Goal: Task Accomplishment & Management: Use online tool/utility

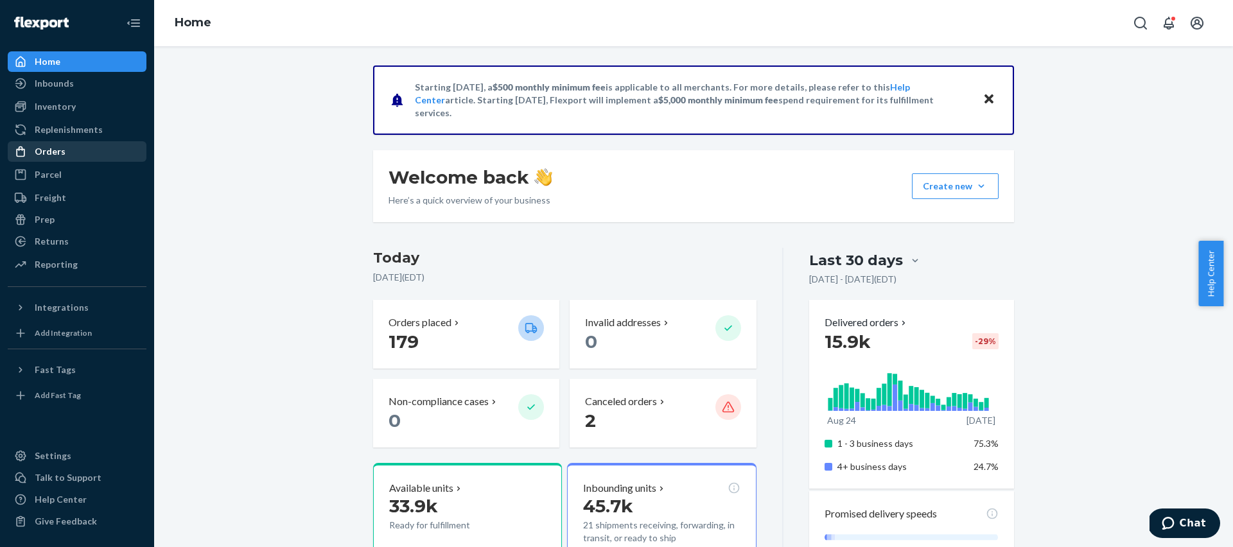
click at [46, 161] on link "Orders" at bounding box center [77, 151] width 139 height 21
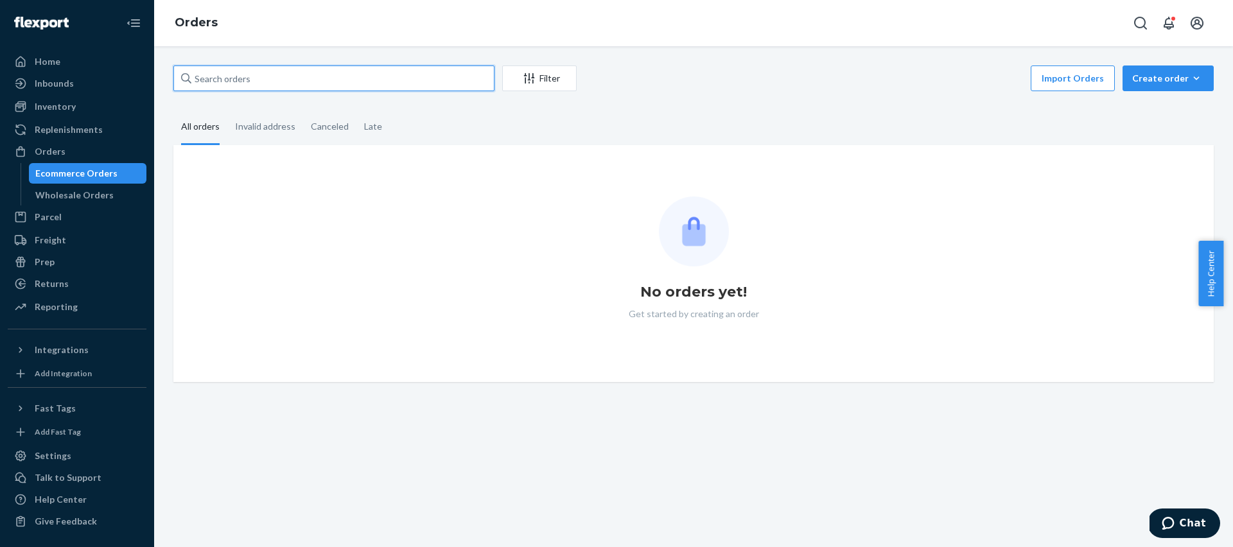
click at [283, 79] on input "text" at bounding box center [333, 79] width 321 height 26
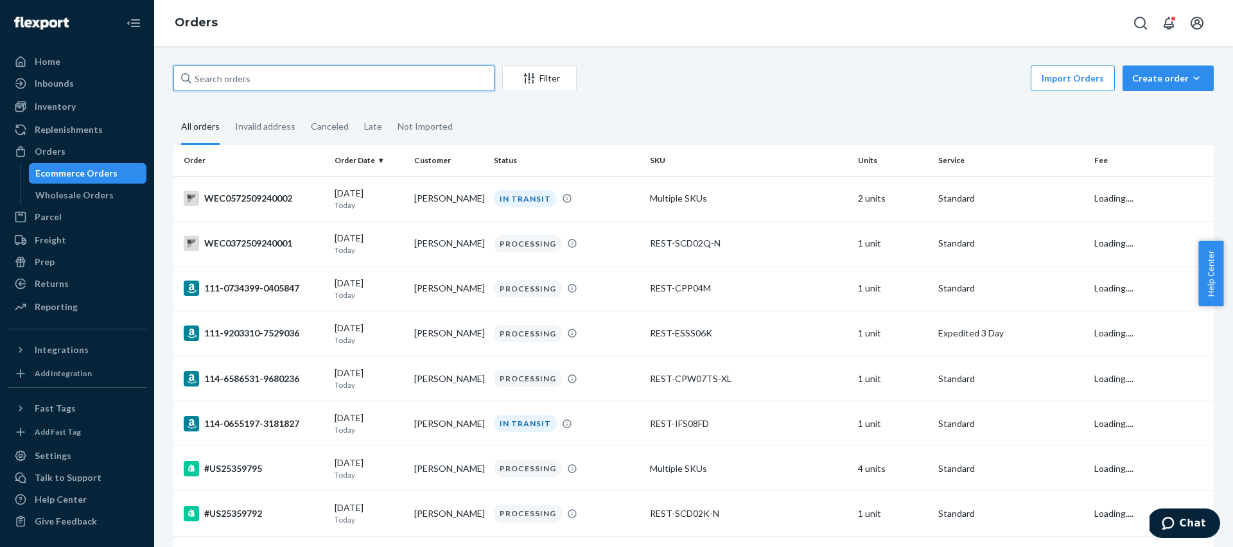
paste input "#US25356978"
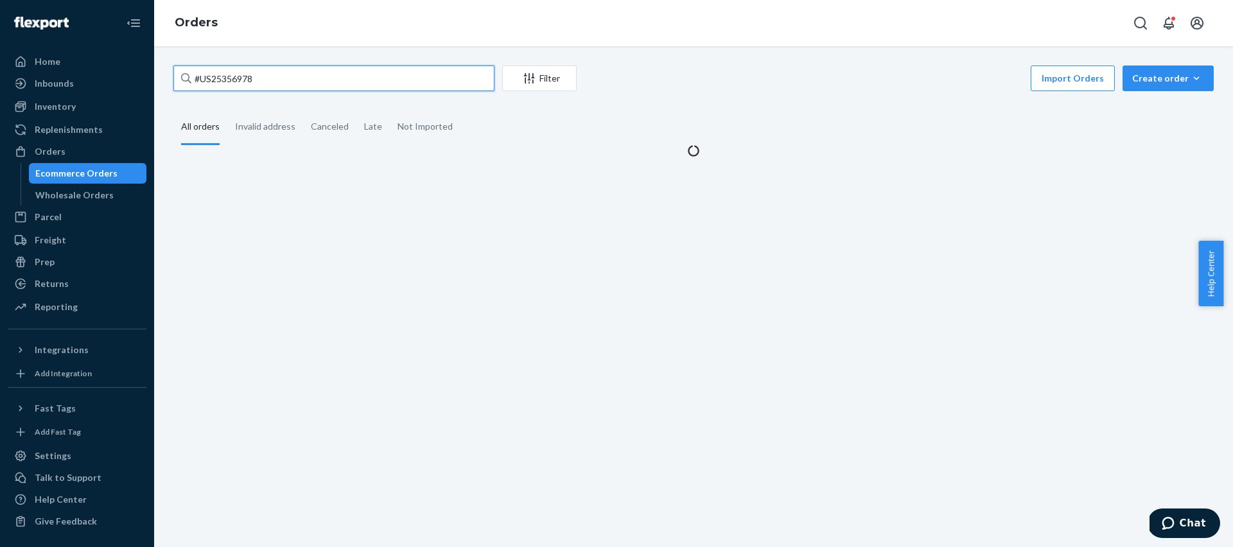
type input "#US25356978"
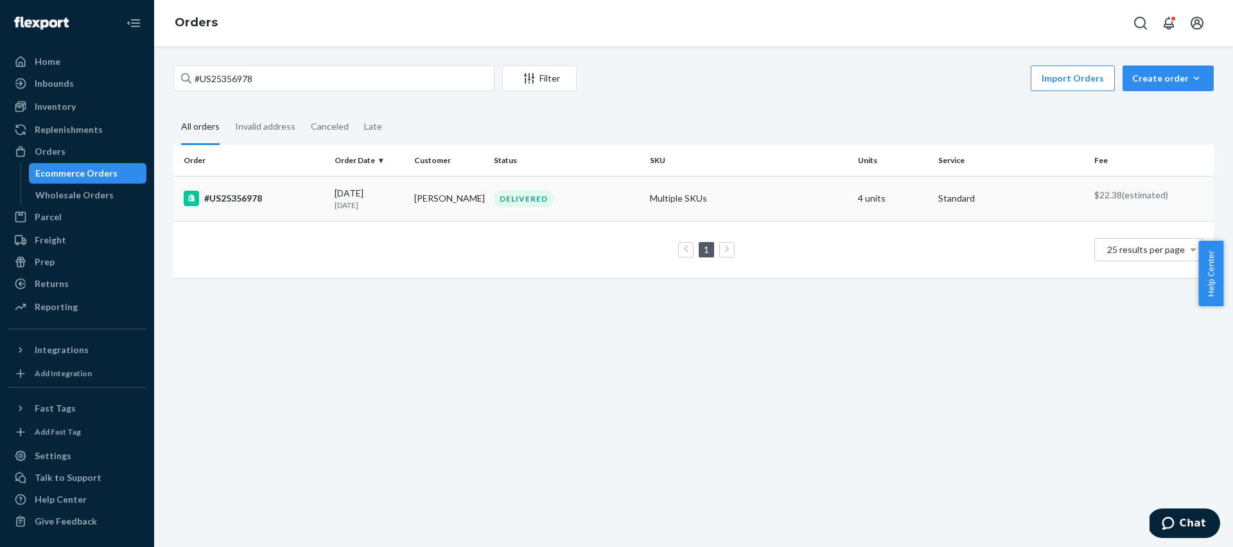
click at [254, 192] on div "#US25356978" at bounding box center [254, 198] width 141 height 15
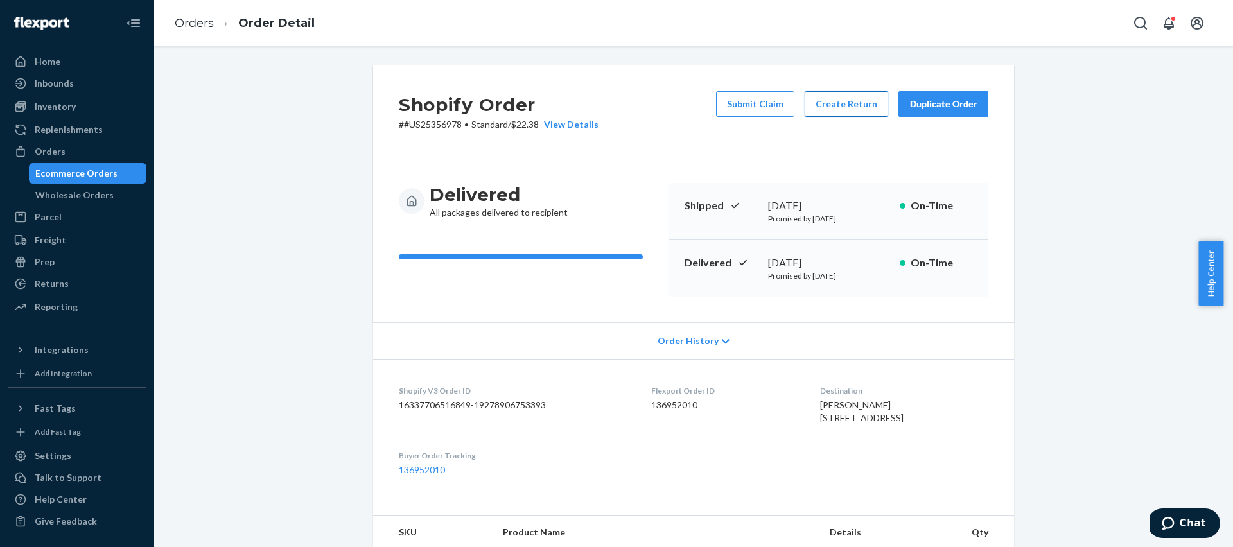
click at [844, 107] on button "Create Return" at bounding box center [847, 104] width 84 height 26
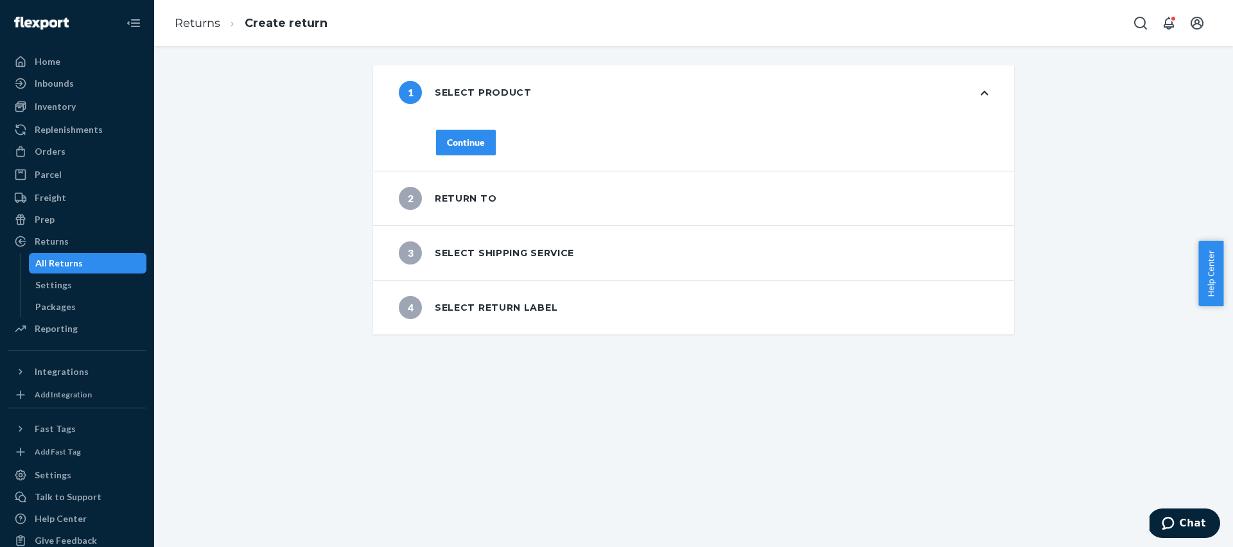
click at [1004, 75] on div "1 Select product" at bounding box center [693, 93] width 641 height 54
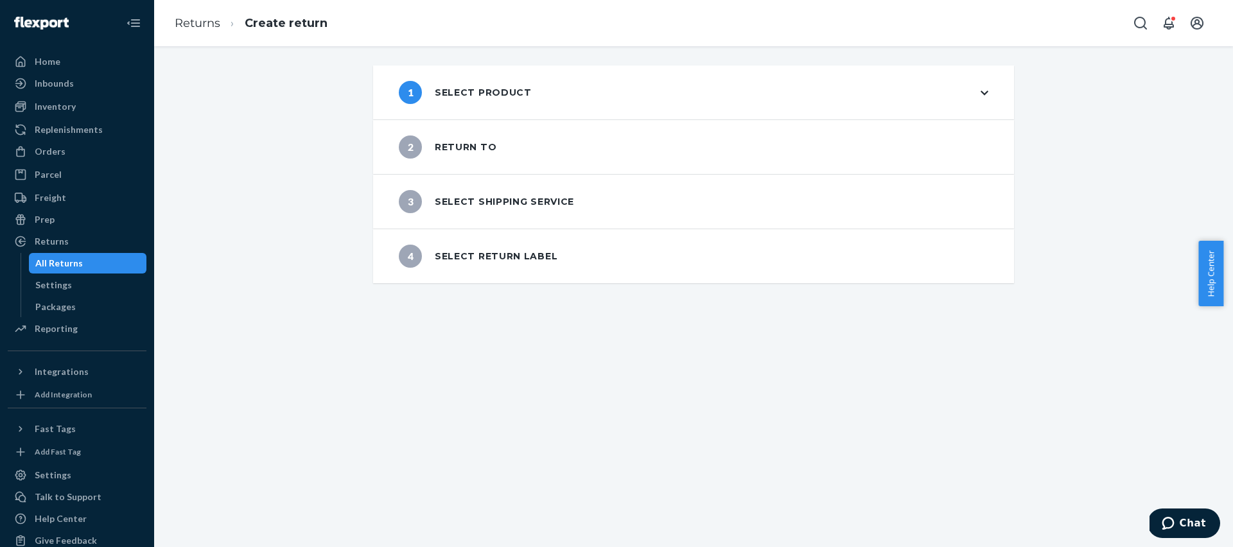
click at [972, 99] on div "1 Select product" at bounding box center [693, 93] width 641 height 54
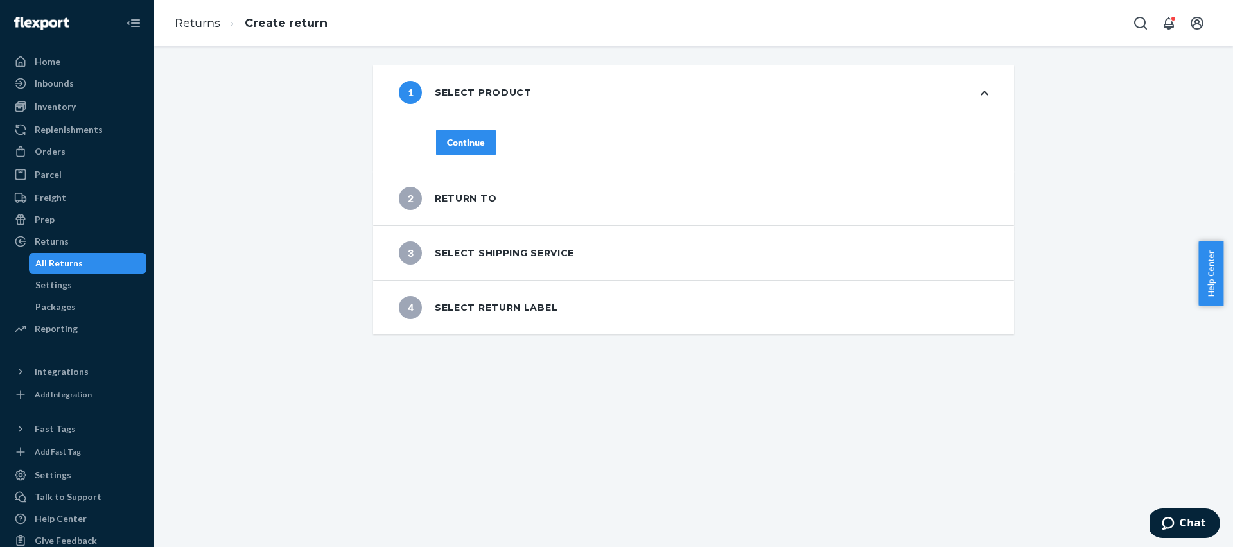
click at [981, 90] on icon at bounding box center [985, 93] width 8 height 9
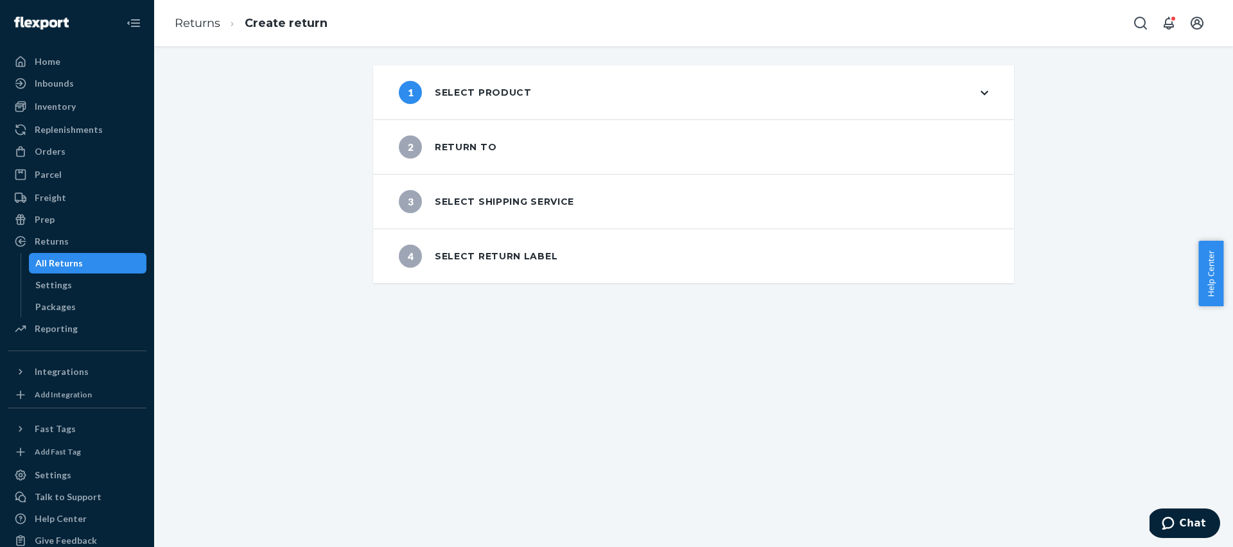
click at [981, 90] on icon at bounding box center [985, 93] width 8 height 9
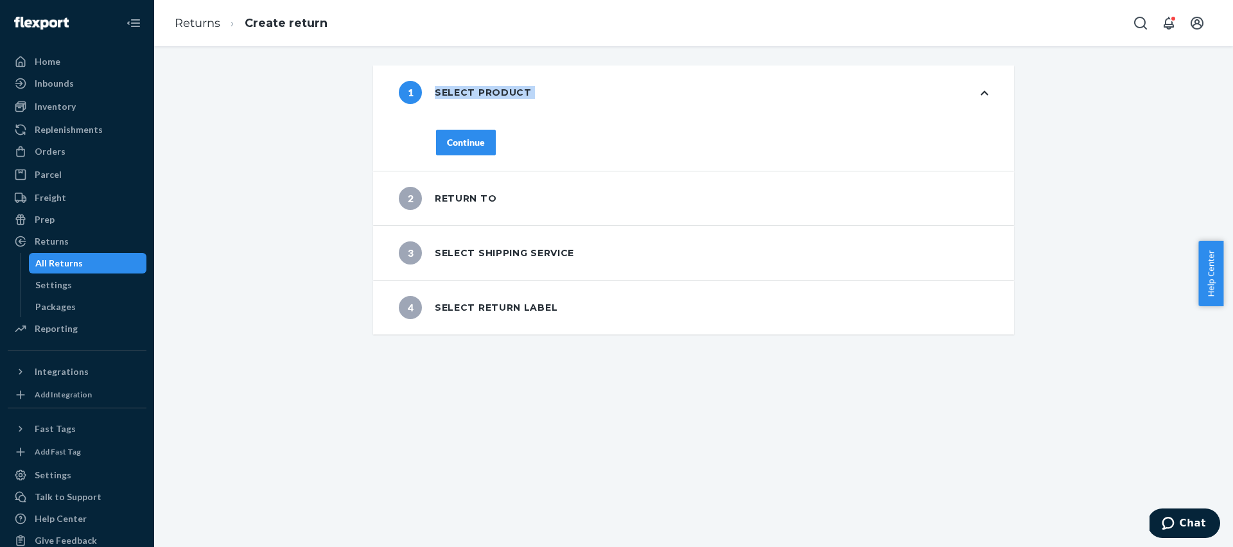
click at [981, 90] on icon at bounding box center [985, 93] width 8 height 9
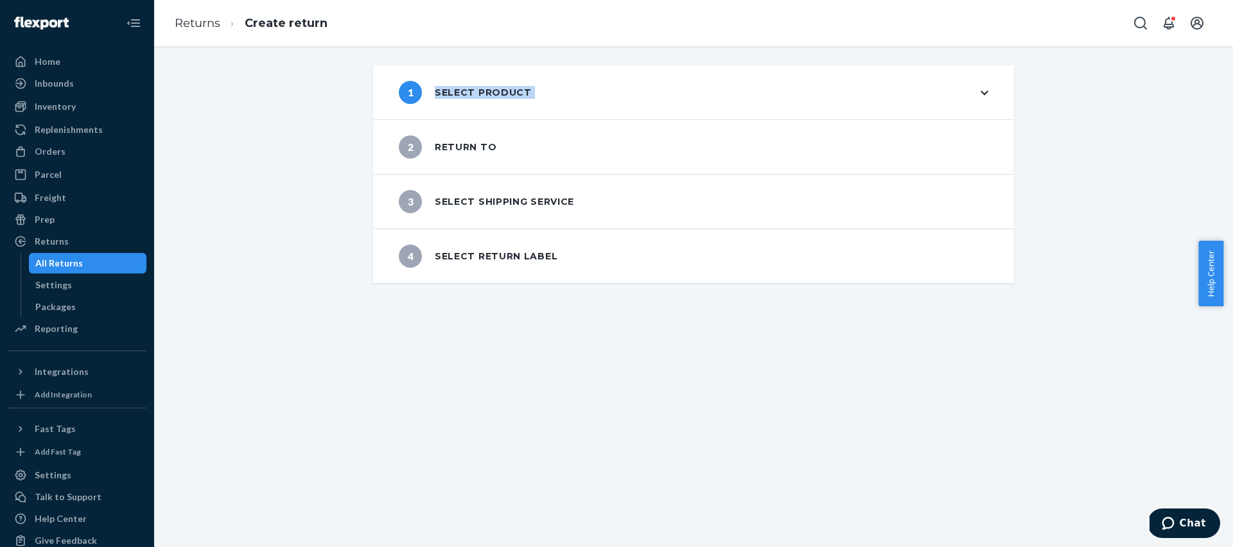
click at [981, 90] on icon at bounding box center [985, 93] width 8 height 9
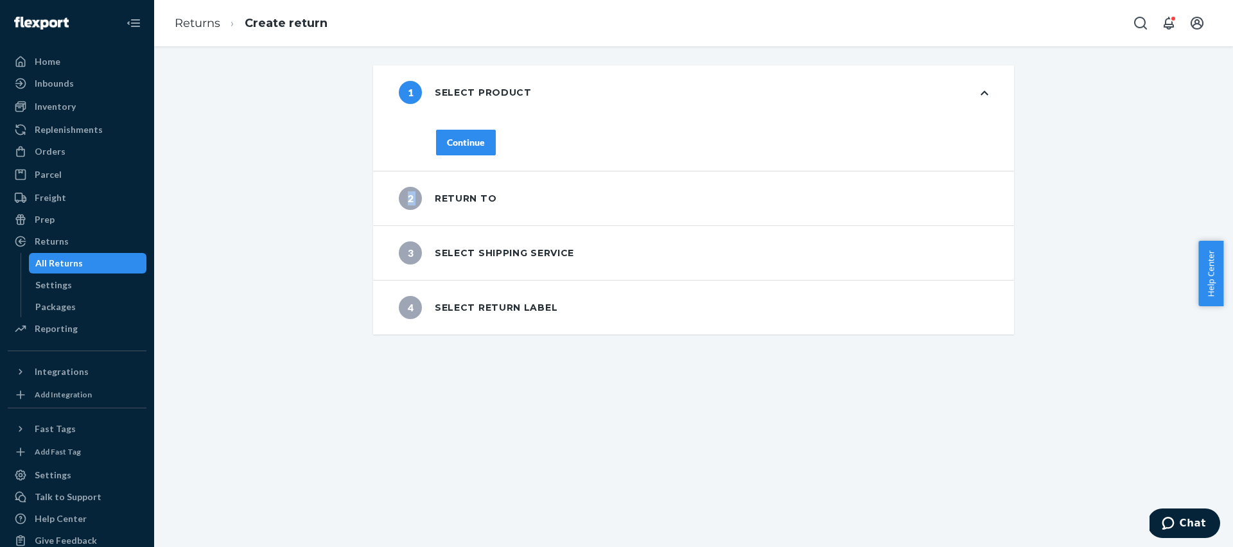
click at [501, 141] on div "Continue" at bounding box center [712, 143] width 552 height 26
click at [489, 142] on div "Continue" at bounding box center [712, 143] width 552 height 26
click at [482, 142] on button "Continue" at bounding box center [466, 143] width 60 height 26
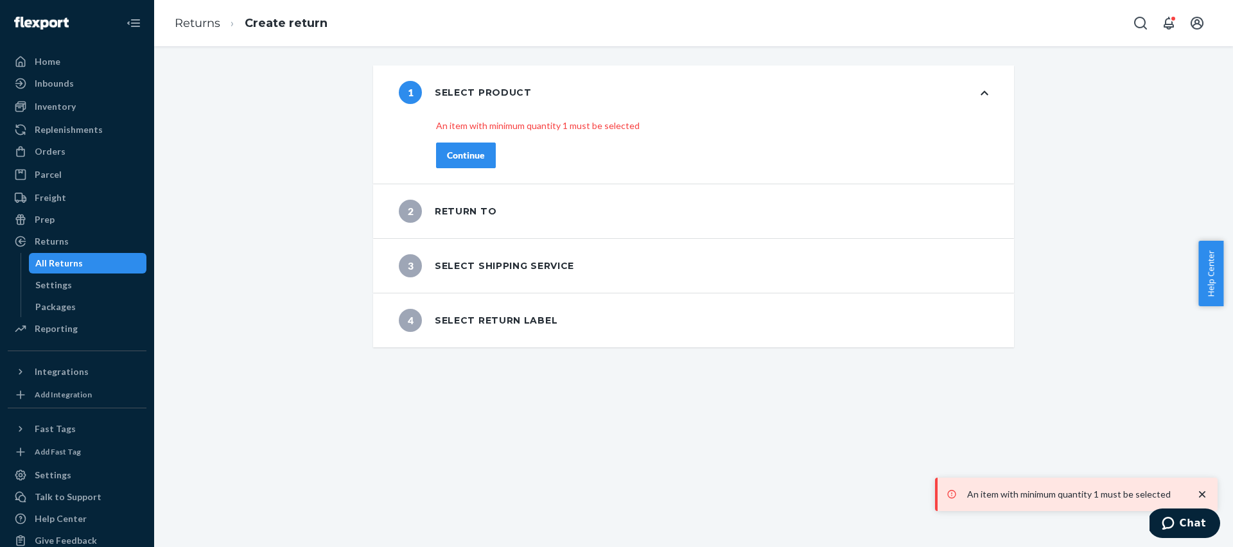
click at [981, 89] on icon at bounding box center [985, 93] width 8 height 9
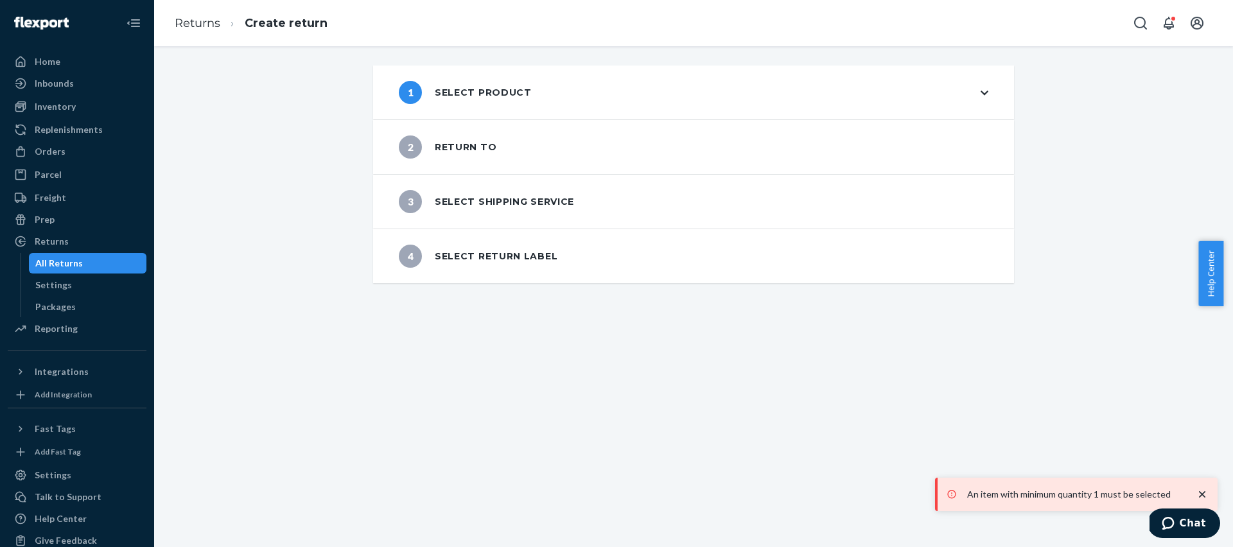
click at [981, 98] on div "1 Select product" at bounding box center [693, 93] width 641 height 54
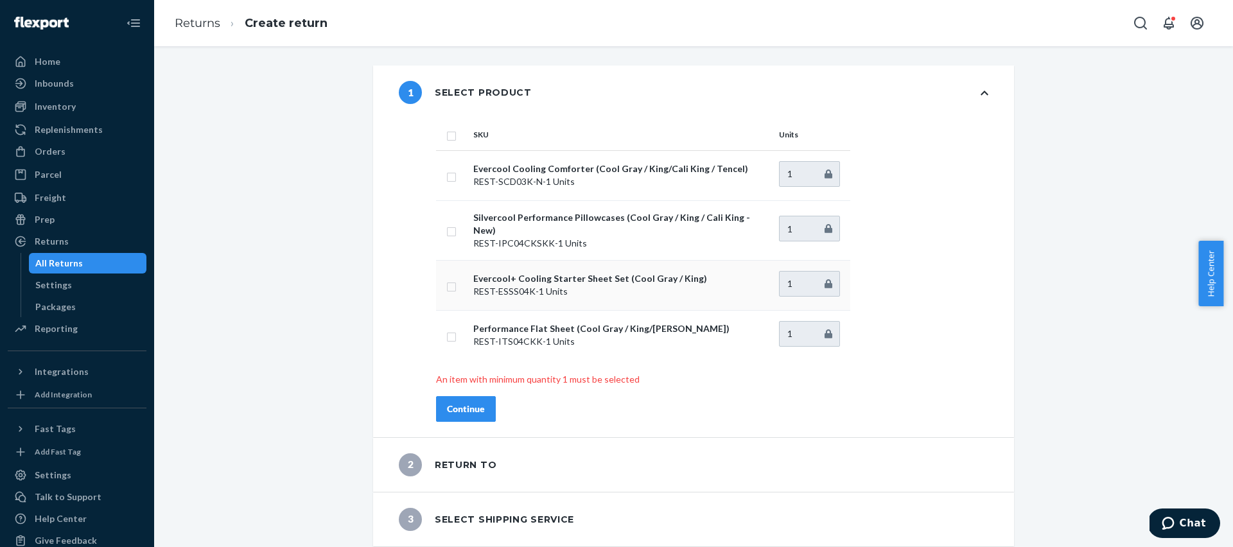
click at [453, 275] on td at bounding box center [452, 285] width 32 height 50
click at [451, 279] on input "checkbox" at bounding box center [451, 285] width 10 height 13
checkbox input "true"
click at [474, 403] on div "Continue" at bounding box center [466, 409] width 38 height 13
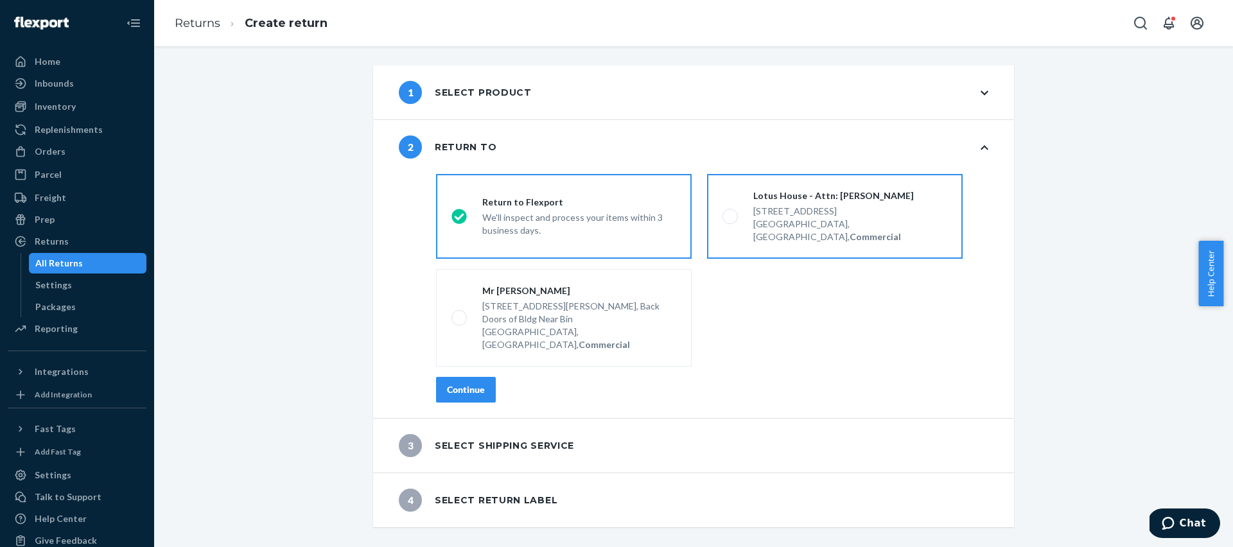
click at [842, 204] on div "217 NW 15th St, Miami, FL 33136, US, Commercial" at bounding box center [850, 222] width 194 height 41
click at [731, 213] on input "Lotus House - Attn: [PERSON_NAME] [STREET_ADDRESS], Commercial" at bounding box center [727, 217] width 8 height 8
radio input "true"
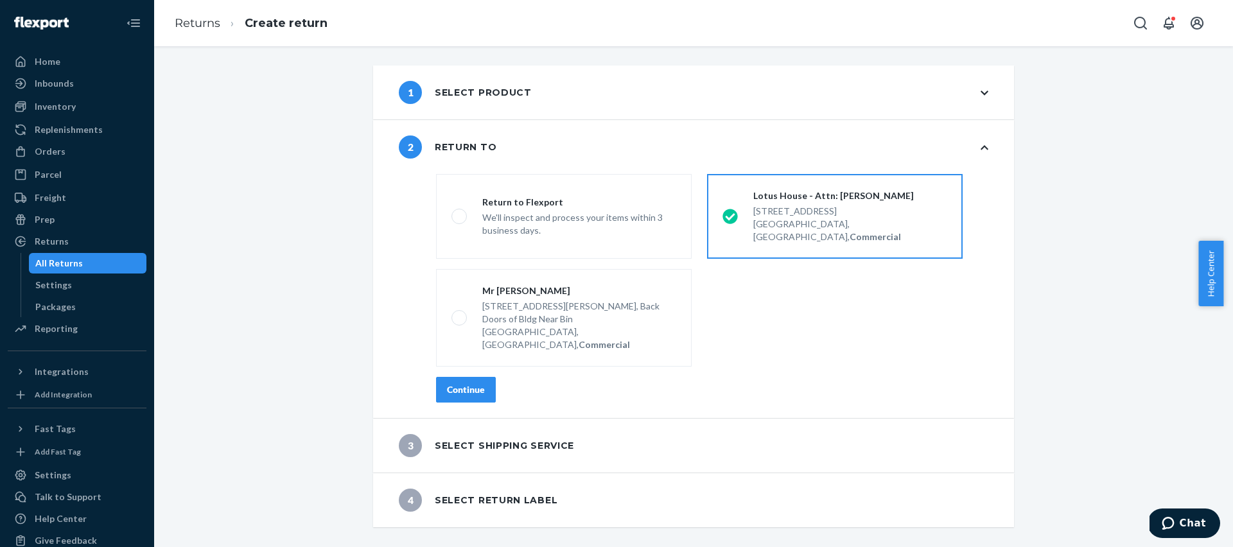
click at [473, 383] on div "Continue" at bounding box center [466, 389] width 38 height 13
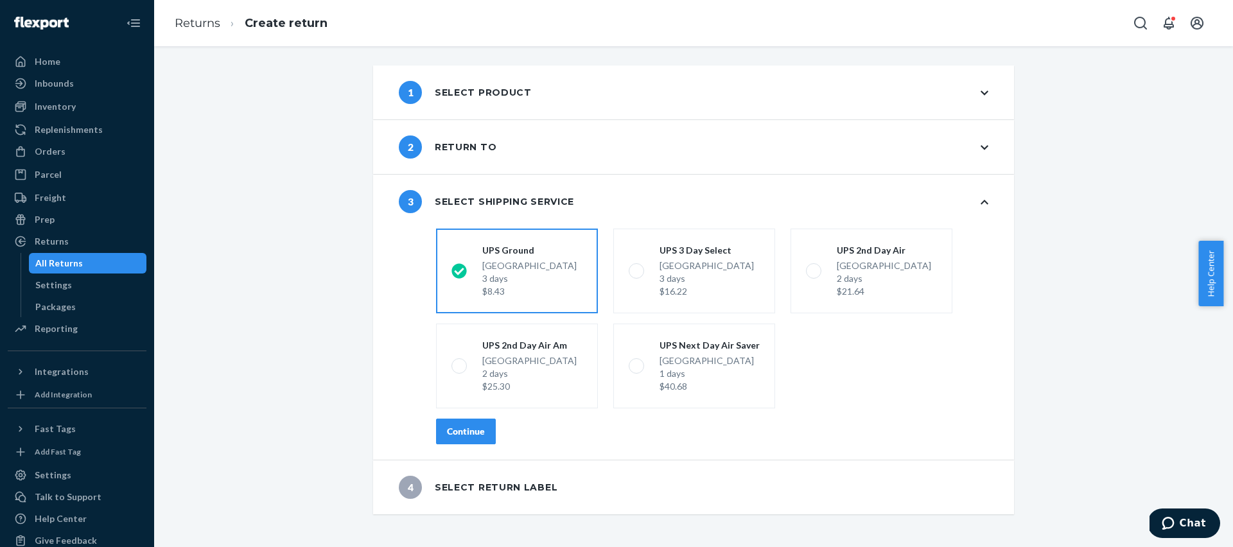
click at [486, 435] on button "Continue" at bounding box center [466, 432] width 60 height 26
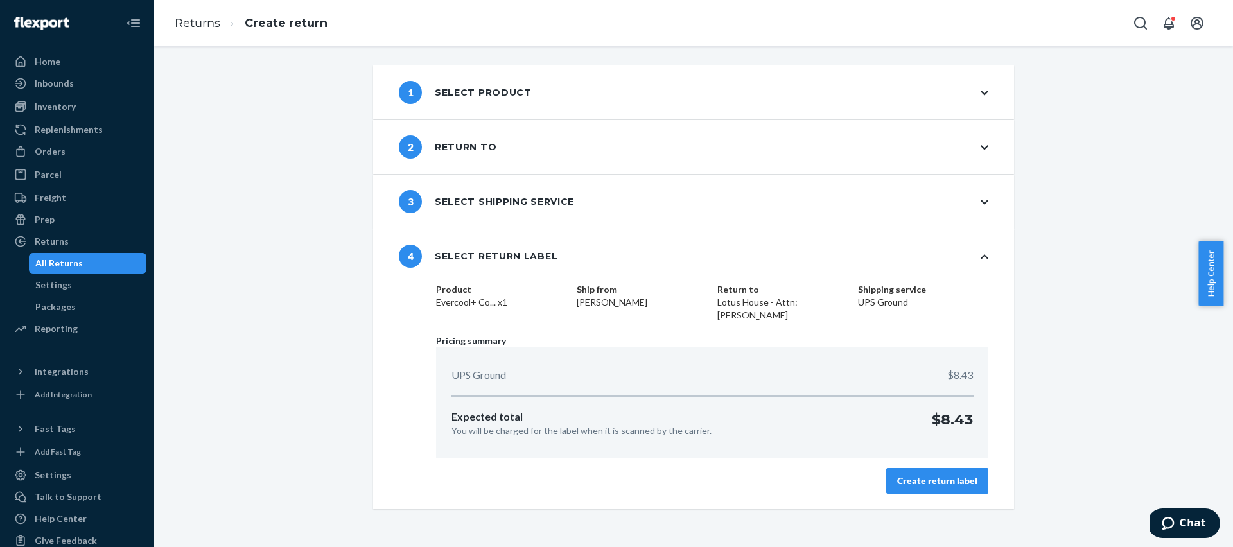
click at [935, 486] on div "Create return label" at bounding box center [937, 481] width 80 height 13
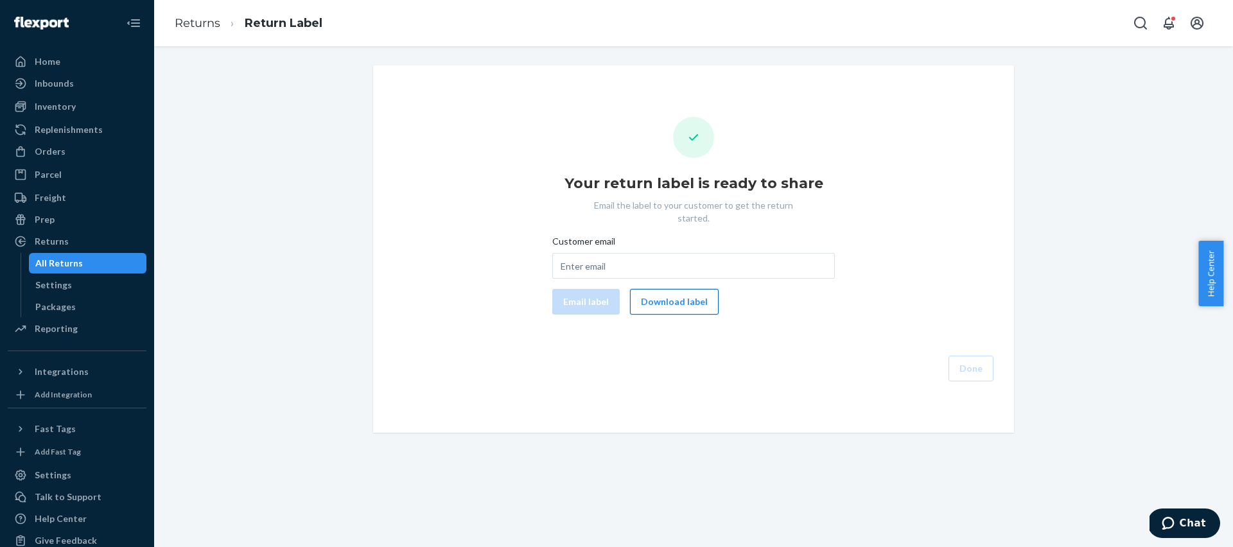
click at [674, 289] on button "Download label" at bounding box center [674, 302] width 89 height 26
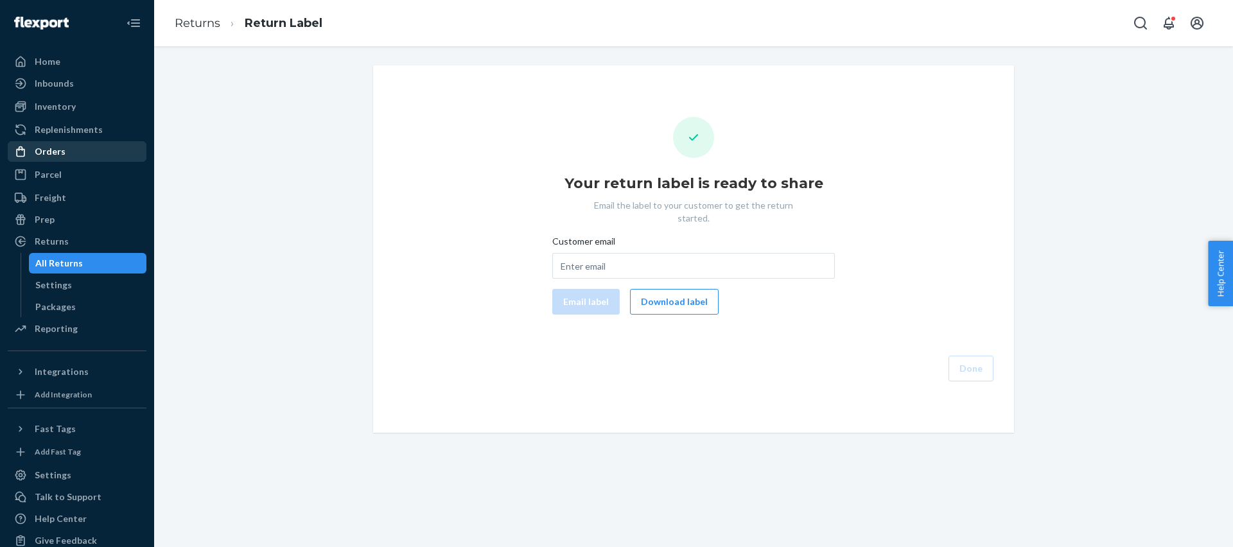
click at [62, 148] on div "Orders" at bounding box center [50, 151] width 31 height 13
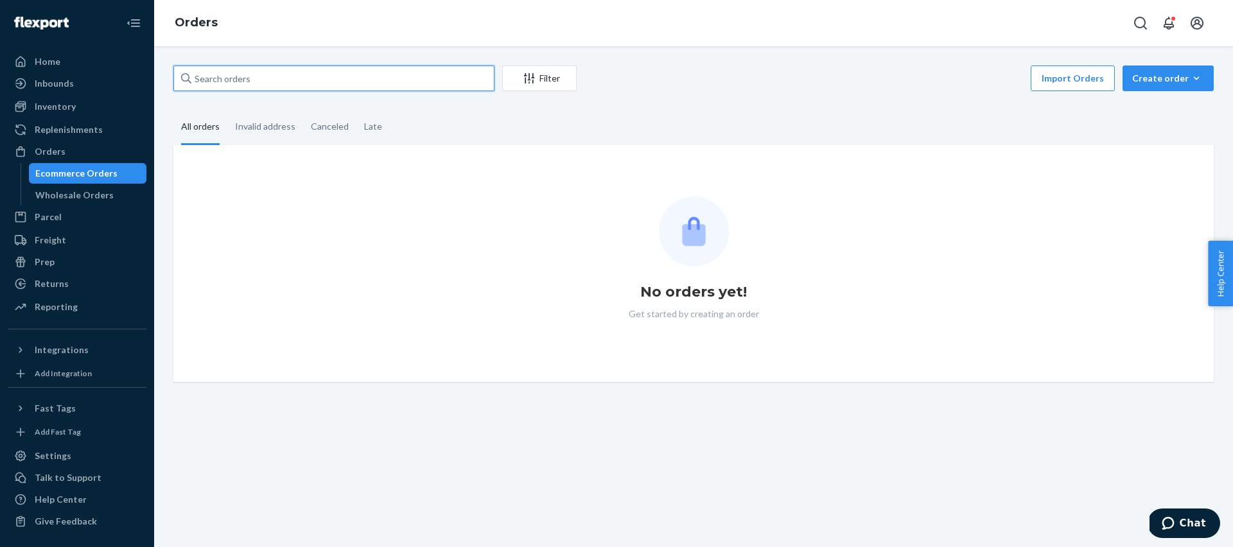
click at [329, 78] on input "text" at bounding box center [333, 79] width 321 height 26
paste input "#US25356978"
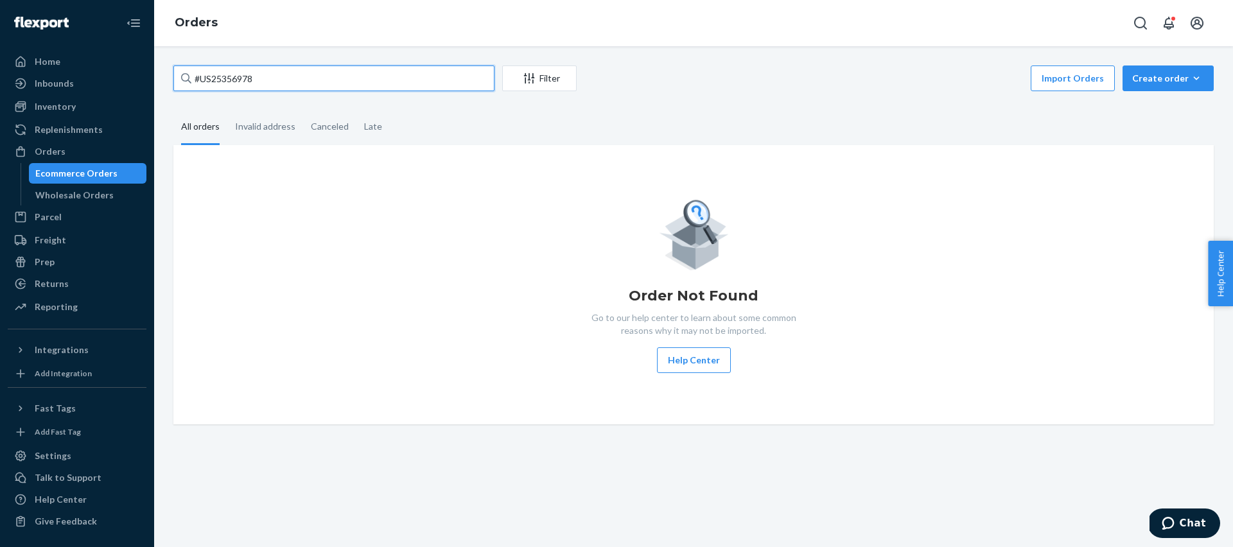
type input "#US25356978"
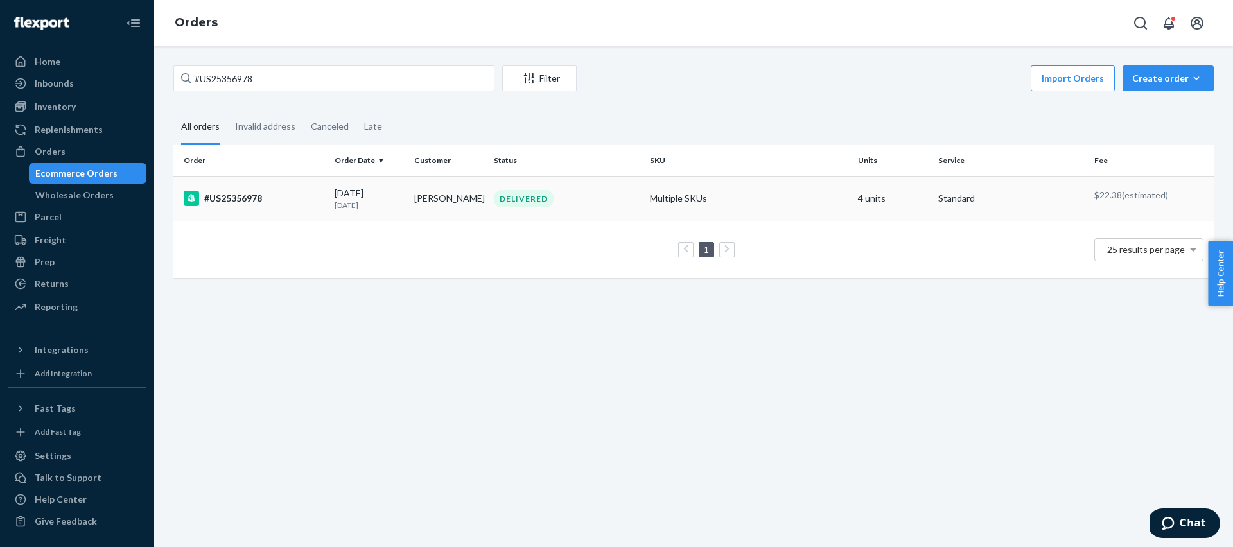
click at [239, 198] on div "#US25356978" at bounding box center [254, 198] width 141 height 15
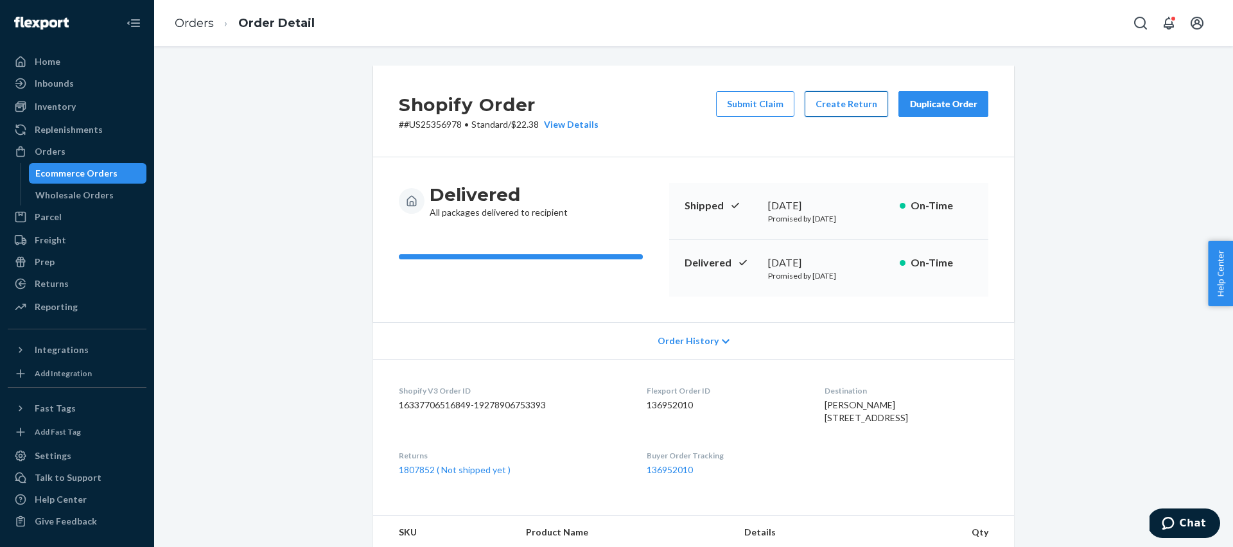
click at [858, 101] on button "Create Return" at bounding box center [847, 104] width 84 height 26
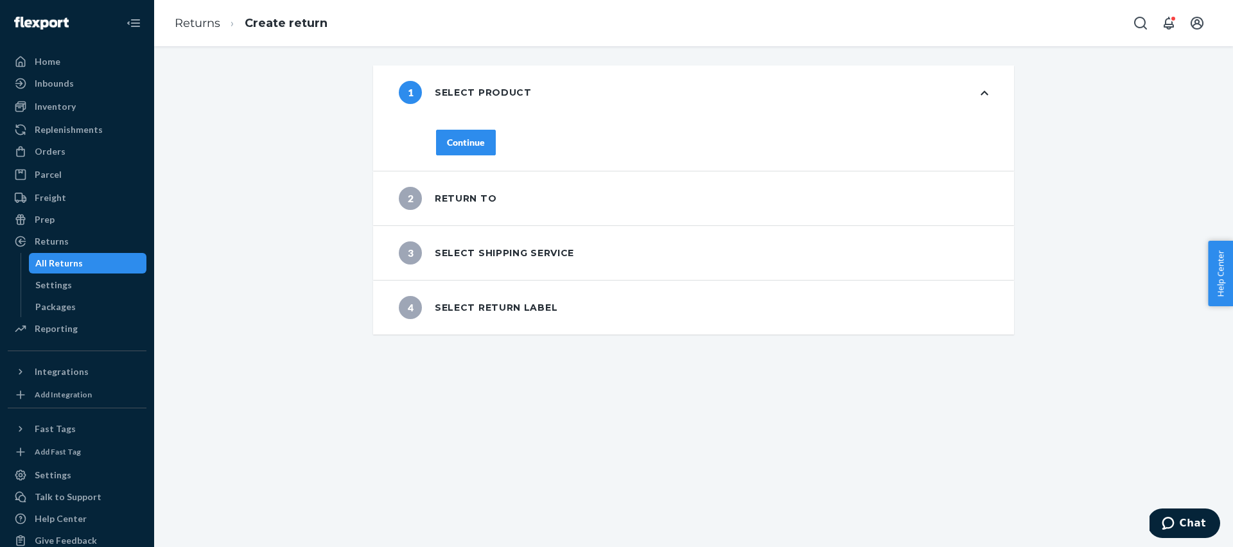
click at [969, 109] on div "1 Select product" at bounding box center [693, 93] width 641 height 54
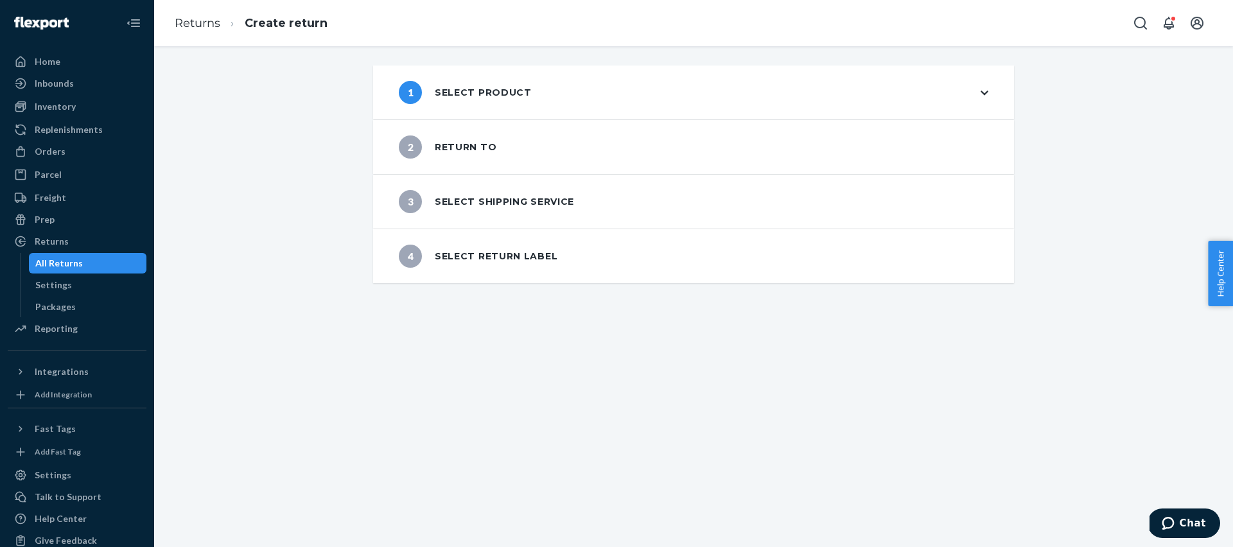
click at [989, 96] on div "1 Select product" at bounding box center [693, 93] width 641 height 54
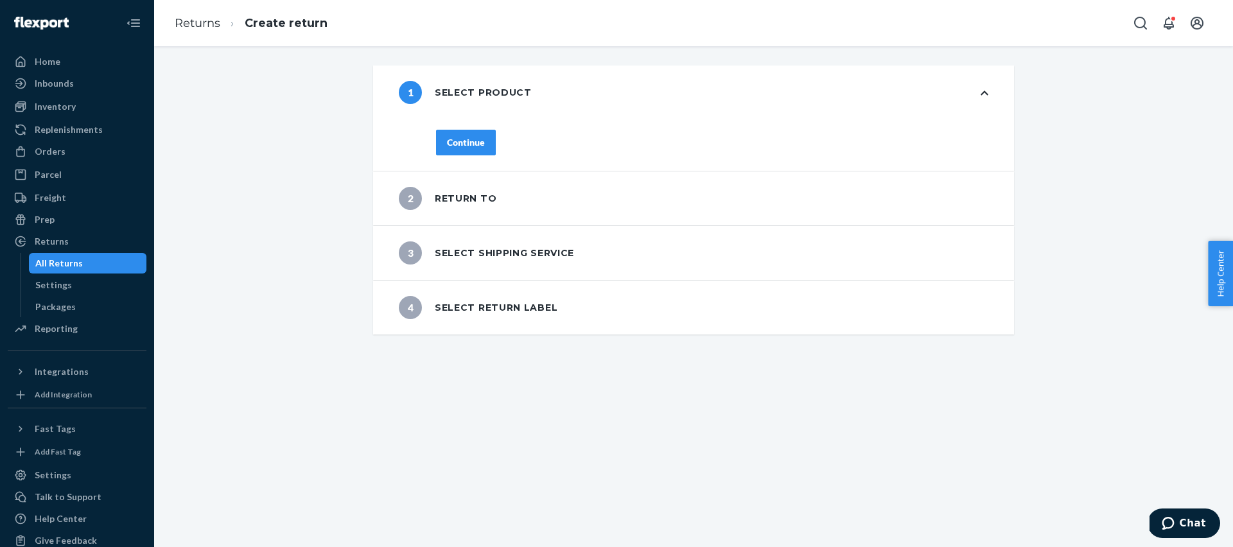
click at [488, 142] on button "Continue" at bounding box center [466, 143] width 60 height 26
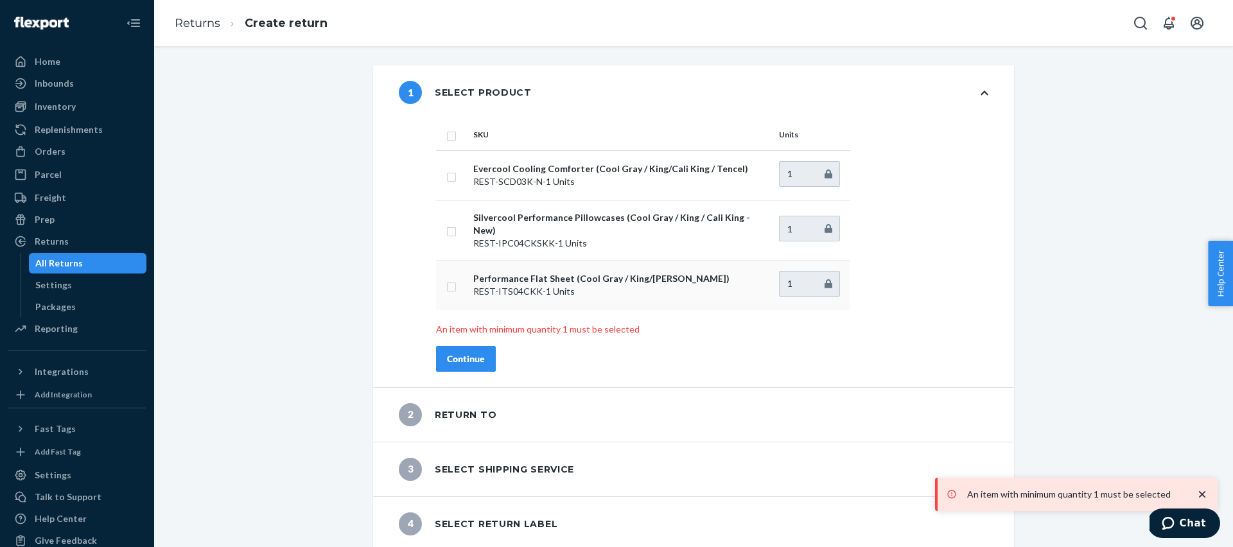
click at [437, 277] on td at bounding box center [452, 285] width 32 height 50
click at [448, 279] on input "checkbox" at bounding box center [451, 285] width 10 height 13
checkbox input "true"
click at [466, 353] on div "Continue" at bounding box center [466, 359] width 38 height 13
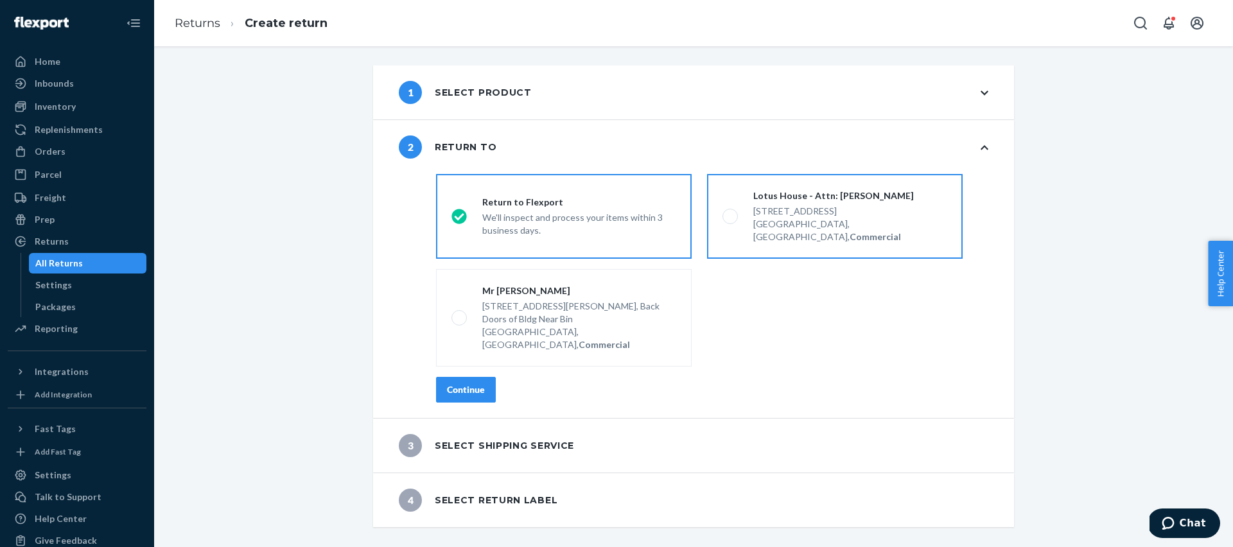
click at [798, 206] on div "[STREET_ADDRESS]" at bounding box center [850, 211] width 194 height 13
click at [731, 213] on input "Lotus House - Attn: [PERSON_NAME] [STREET_ADDRESS], Commercial" at bounding box center [727, 217] width 8 height 8
radio input "true"
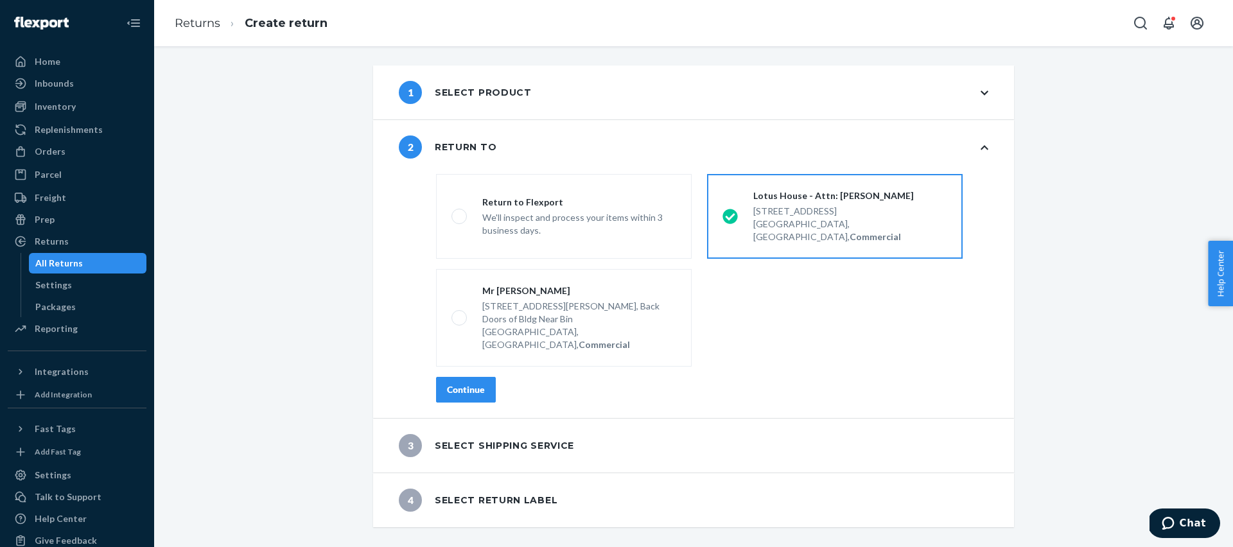
click at [484, 377] on button "Continue" at bounding box center [466, 390] width 60 height 26
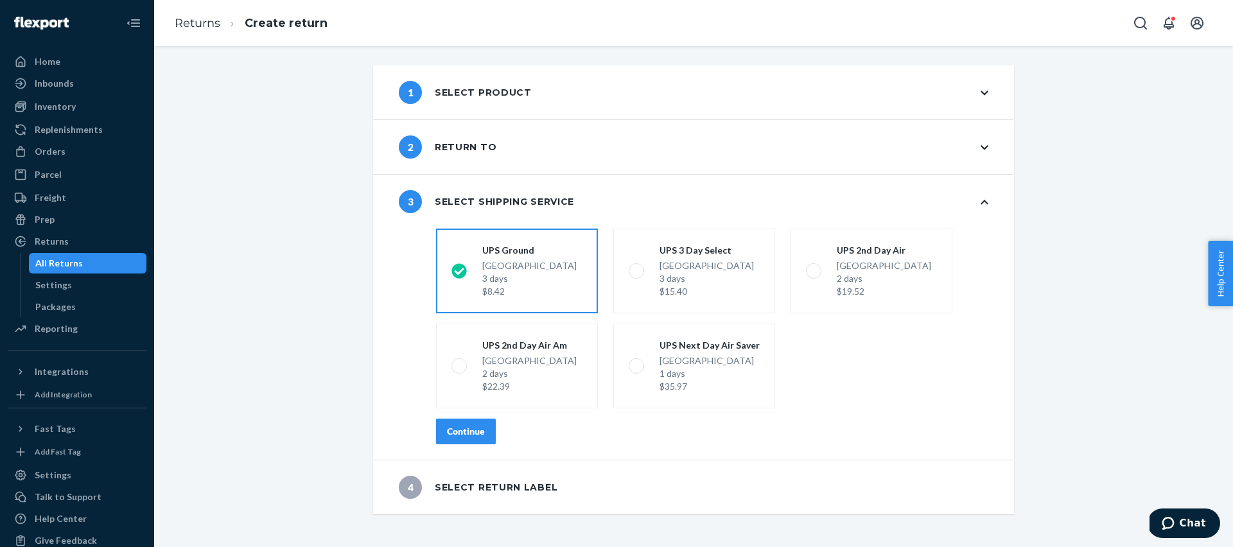
click at [471, 429] on div "Continue" at bounding box center [466, 431] width 38 height 13
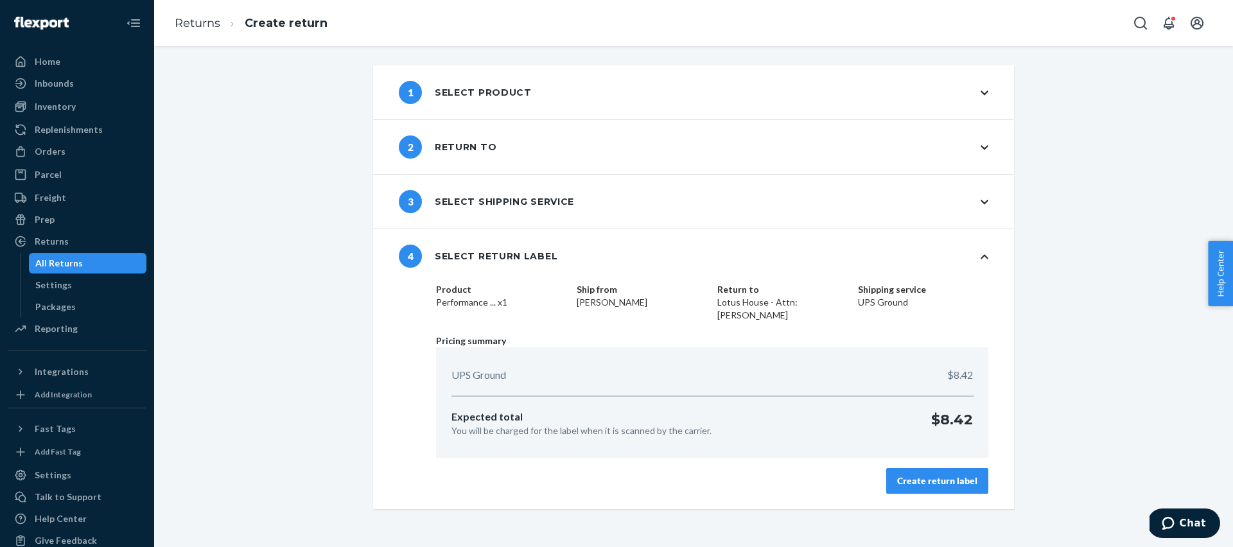
click at [923, 497] on div "Product Performance ... x1 Ship from [PERSON_NAME] Return to [GEOGRAPHIC_DATA] …" at bounding box center [712, 396] width 604 height 226
click at [920, 481] on div "Create return label" at bounding box center [937, 481] width 80 height 13
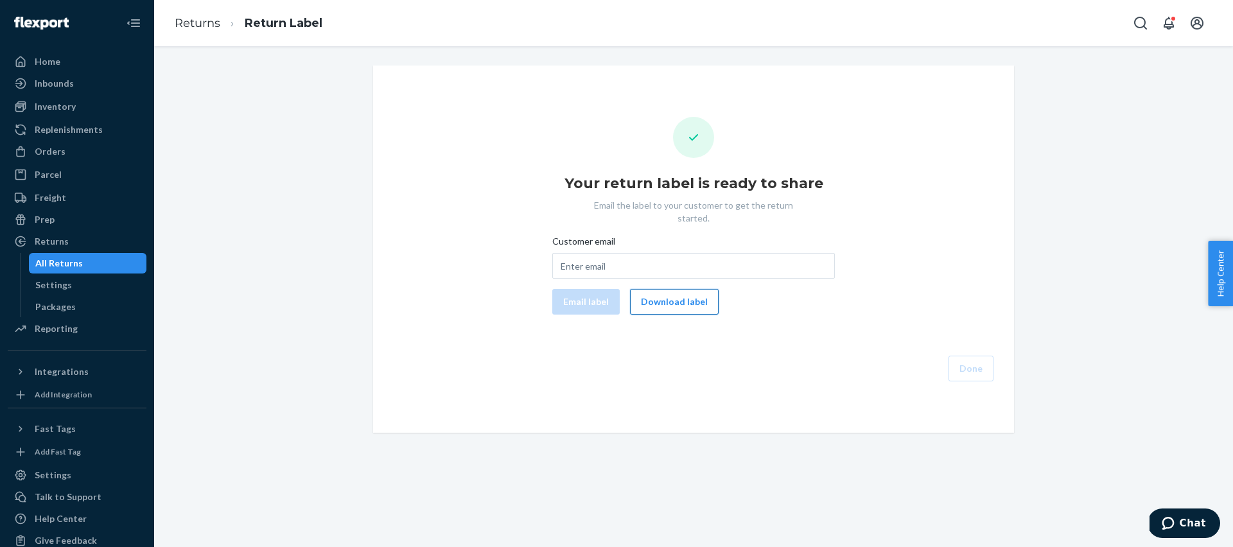
click at [672, 291] on button "Download label" at bounding box center [674, 302] width 89 height 26
